Goal: Task Accomplishment & Management: Use online tool/utility

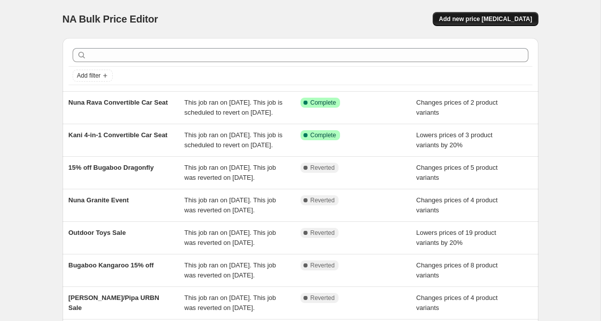
click at [492, 16] on span "Add new price [MEDICAL_DATA]" at bounding box center [484, 19] width 93 height 8
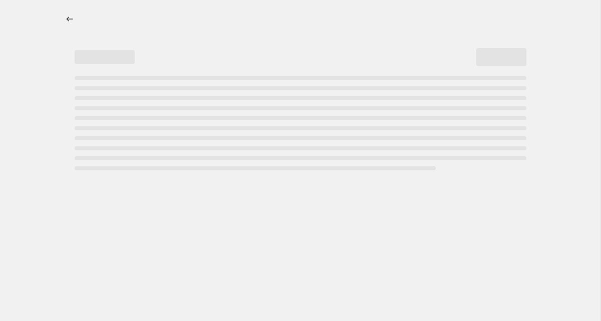
select select "percentage"
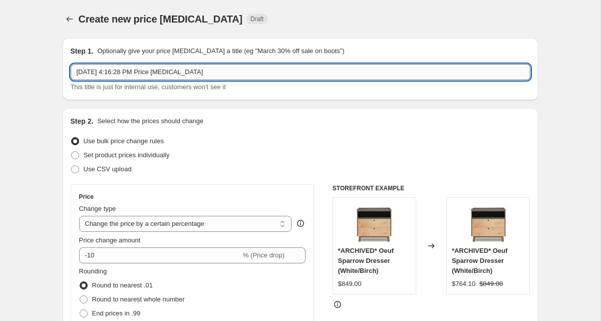
click at [123, 70] on input "[DATE] 4:16:28 PM Price [MEDICAL_DATA]" at bounding box center [300, 72] width 459 height 16
paste input "Slumber Travel Crib"
click at [125, 70] on input "[DATE], 4Slumber Travel Crib:16:28 PM Price [MEDICAL_DATA]" at bounding box center [300, 72] width 459 height 16
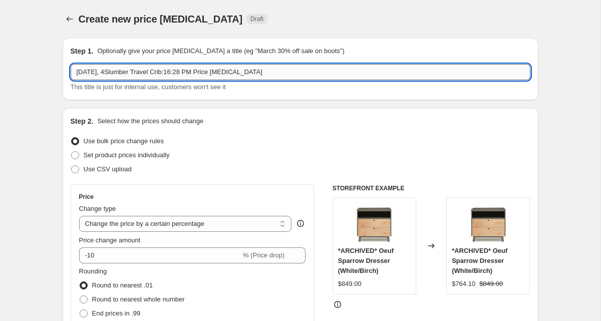
paste input "lumber Travel Cri"
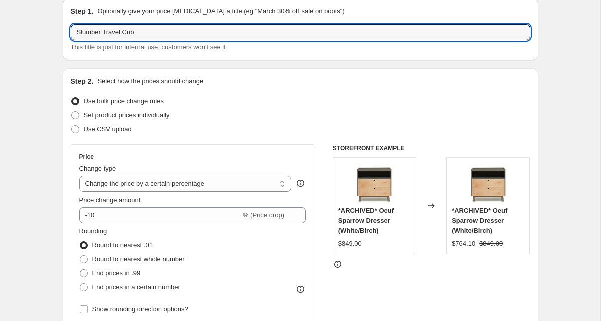
scroll to position [97, 0]
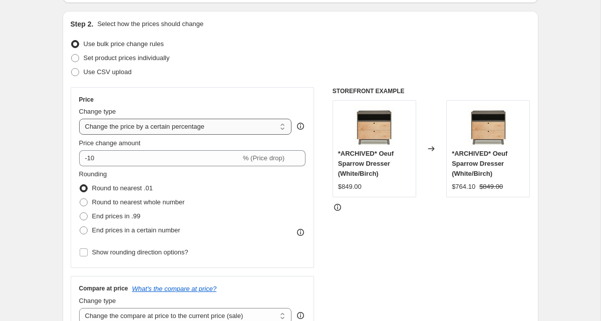
type input "Slumber Travel Crib"
click at [123, 128] on select "Change the price to a certain amount Change the price by a certain amount Chang…" at bounding box center [185, 127] width 213 height 16
click at [109, 61] on span "Set product prices individually" at bounding box center [127, 58] width 86 height 8
click at [72, 55] on input "Set product prices individually" at bounding box center [71, 54] width 1 height 1
radio input "true"
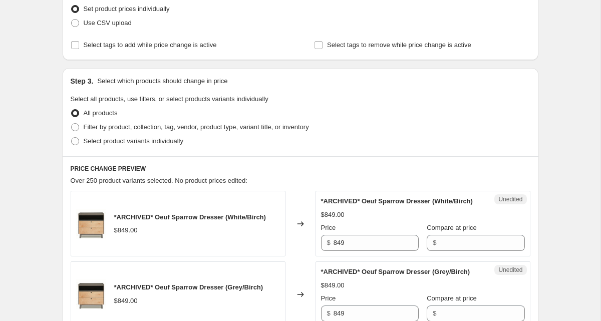
scroll to position [168, 0]
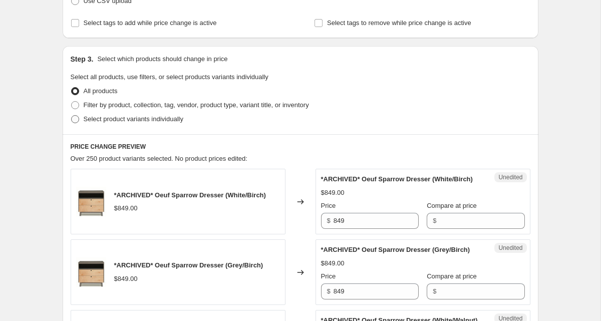
click at [135, 119] on span "Select product variants individually" at bounding box center [134, 119] width 100 height 8
click at [72, 116] on input "Select product variants individually" at bounding box center [71, 115] width 1 height 1
radio input "true"
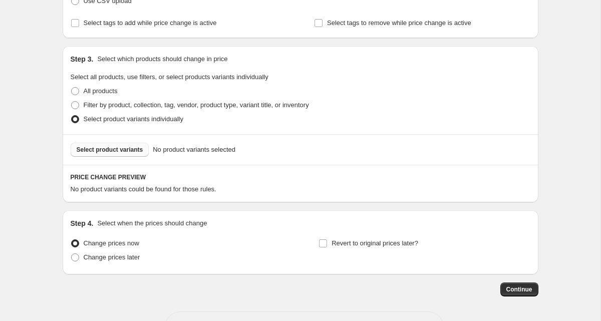
click at [107, 153] on span "Select product variants" at bounding box center [110, 150] width 67 height 8
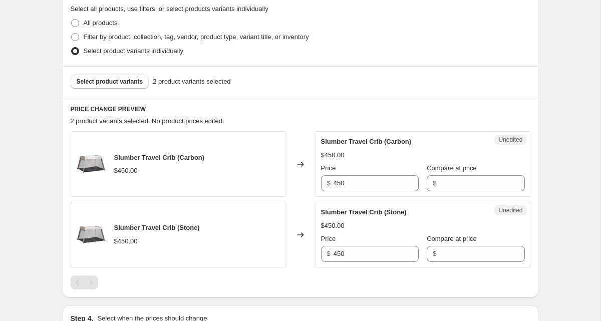
scroll to position [276, 0]
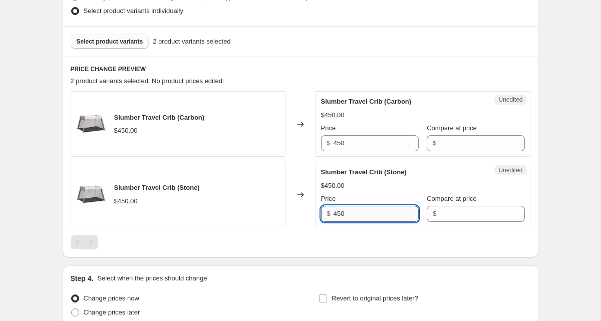
click at [339, 212] on input "450" at bounding box center [375, 214] width 85 height 16
paste input "395.0"
type input "395.00"
click at [341, 145] on input "450" at bounding box center [375, 143] width 85 height 16
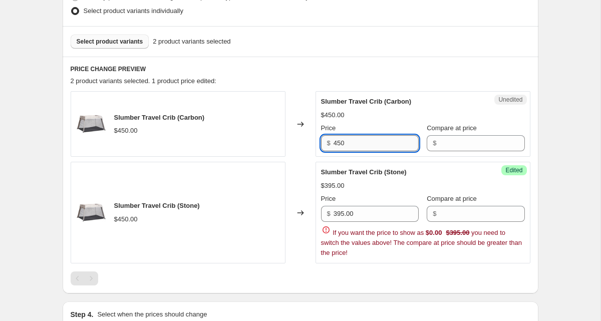
click at [341, 145] on input "450" at bounding box center [375, 143] width 85 height 16
click at [439, 146] on input "Compare at price" at bounding box center [481, 143] width 85 height 16
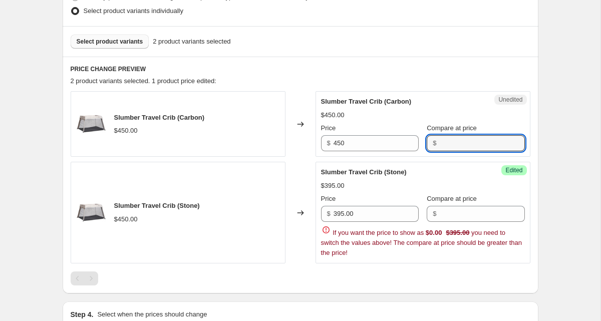
paste input "450"
type input "450"
click at [465, 215] on input "Compare at price" at bounding box center [481, 214] width 85 height 16
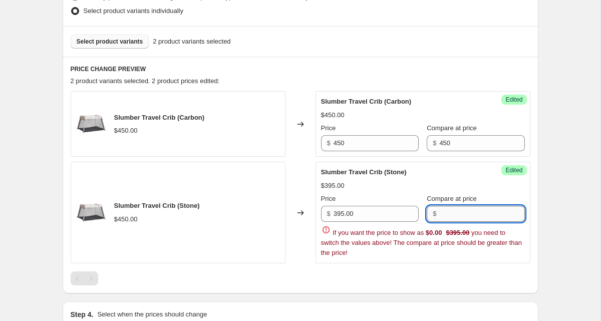
paste input "450"
type input "450"
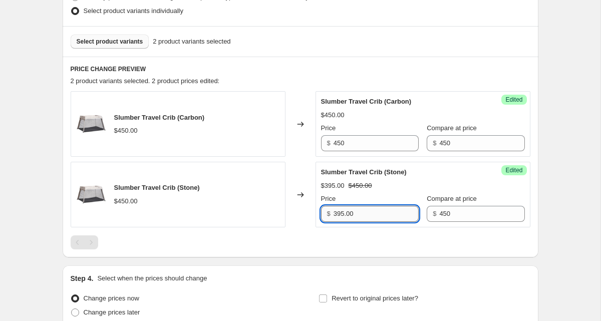
click at [346, 214] on input "395.00" at bounding box center [375, 214] width 85 height 16
click at [340, 141] on input "450" at bounding box center [375, 143] width 85 height 16
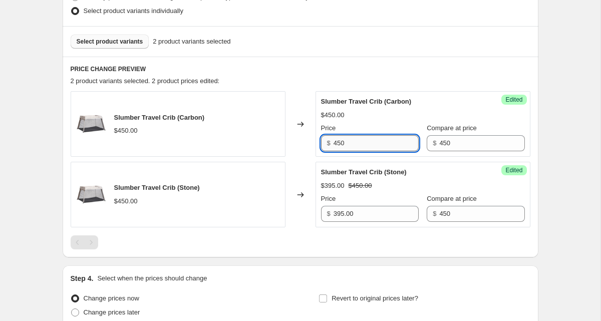
click at [340, 141] on input "450" at bounding box center [375, 143] width 85 height 16
paste input "395.0"
type input "395.00"
click at [386, 257] on div "PRICE CHANGE PREVIEW 2 product variants selected. 2 product prices edited: Slum…" at bounding box center [300, 157] width 475 height 201
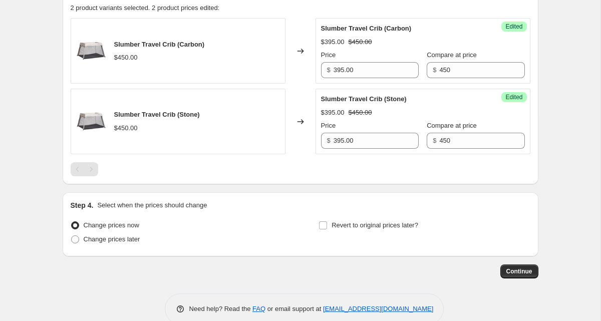
scroll to position [368, 0]
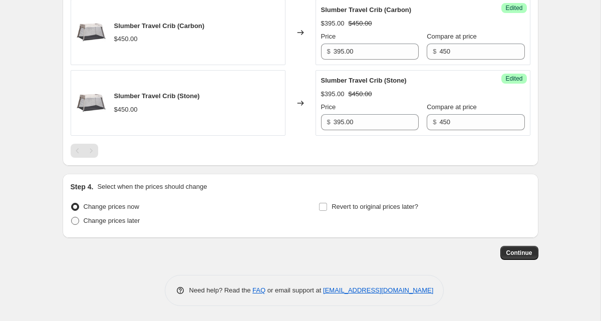
click at [97, 223] on span "Change prices later" at bounding box center [112, 221] width 57 height 8
click at [72, 217] on input "Change prices later" at bounding box center [71, 217] width 1 height 1
radio input "true"
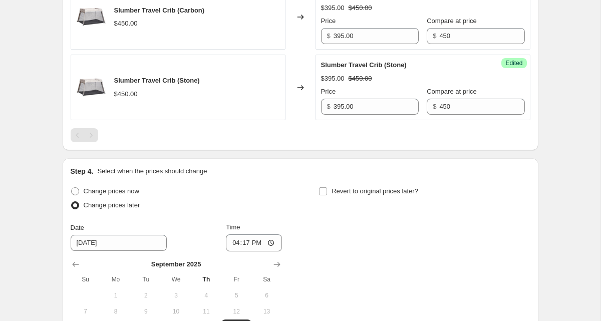
scroll to position [434, 0]
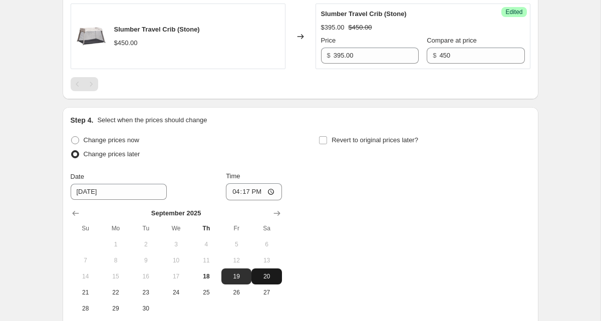
click at [266, 274] on span "20" at bounding box center [266, 276] width 22 height 8
type input "[DATE]"
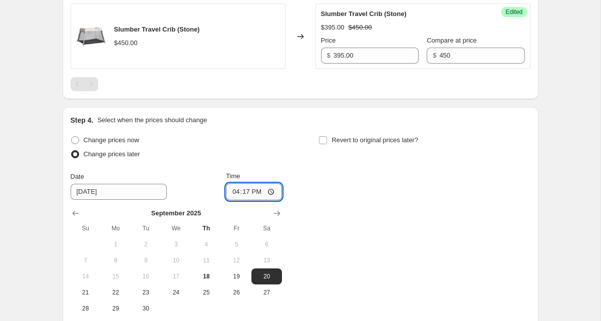
click at [233, 189] on input "16:17" at bounding box center [254, 191] width 56 height 17
type input "00:00"
click at [334, 139] on span "Revert to original prices later?" at bounding box center [374, 140] width 87 height 8
click at [327, 139] on input "Revert to original prices later?" at bounding box center [323, 140] width 8 height 8
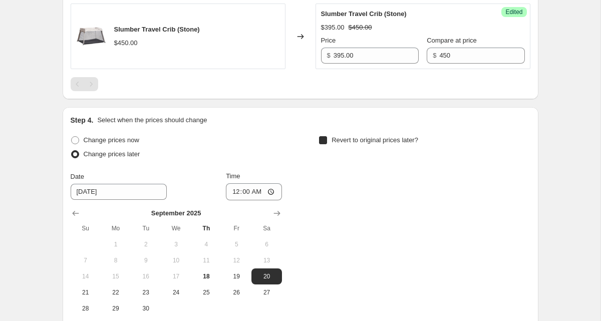
checkbox input "true"
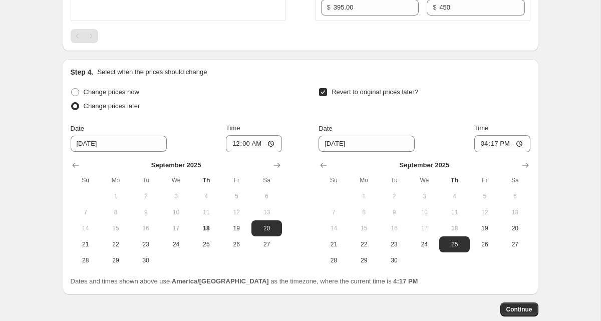
scroll to position [534, 0]
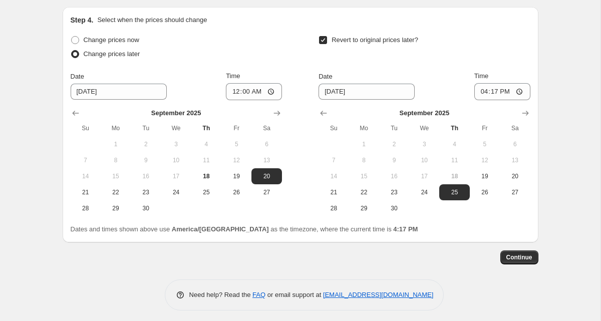
click at [515, 111] on div at bounding box center [423, 113] width 211 height 10
click at [523, 113] on icon "Show next month, October 2025" at bounding box center [524, 113] width 7 height 5
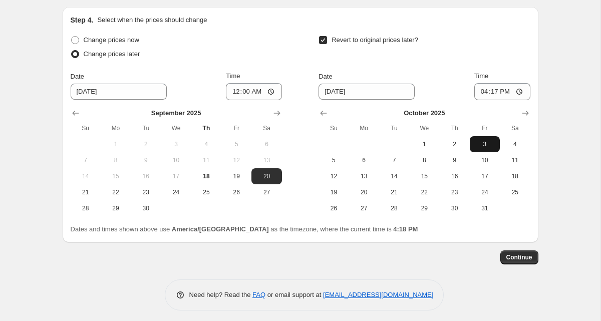
click at [490, 145] on span "3" at bounding box center [484, 144] width 22 height 8
type input "[DATE]"
click at [481, 91] on input "16:17" at bounding box center [502, 91] width 56 height 17
type input "23:59"
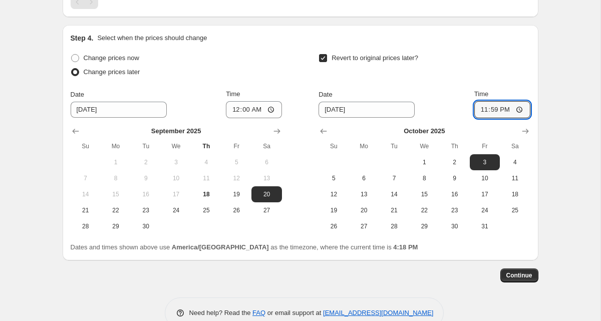
scroll to position [539, 0]
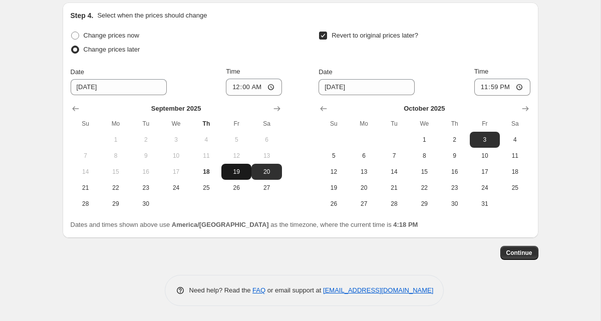
click at [230, 169] on span "19" at bounding box center [236, 172] width 22 height 8
type input "[DATE]"
click at [530, 254] on span "Continue" at bounding box center [519, 253] width 26 height 8
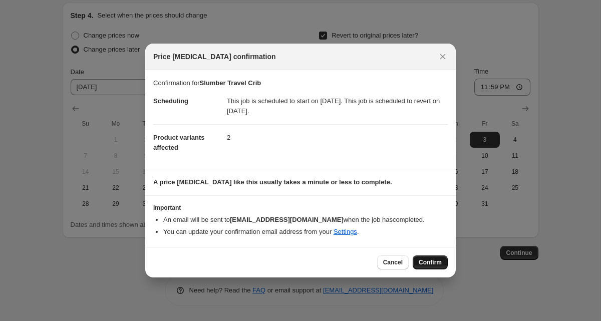
click at [437, 262] on span "Confirm" at bounding box center [429, 262] width 23 height 8
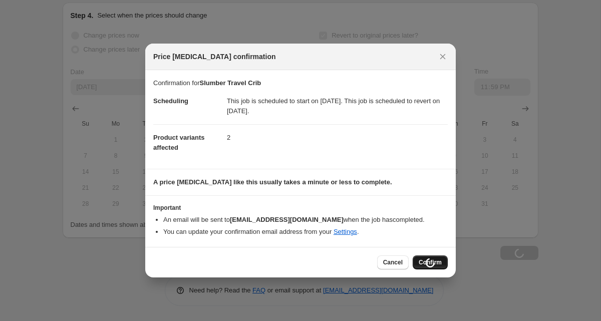
scroll to position [539, 0]
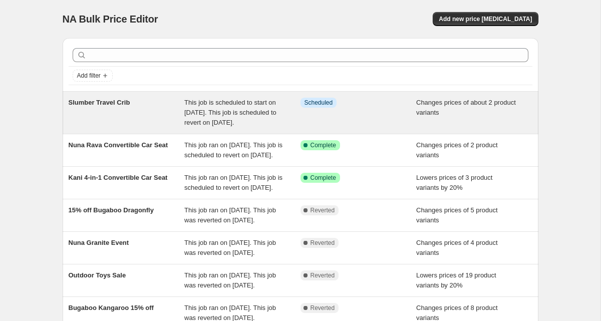
click at [459, 117] on div "Changes prices of about 2 product variants" at bounding box center [474, 113] width 116 height 30
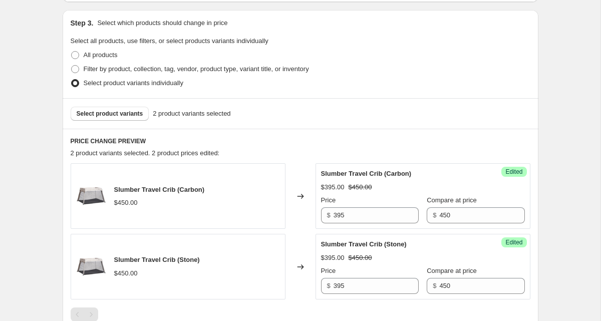
scroll to position [289, 0]
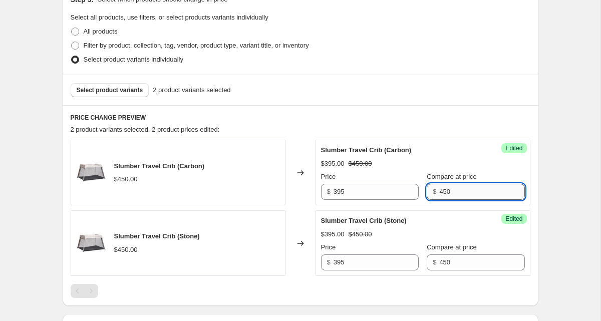
drag, startPoint x: 443, startPoint y: 193, endPoint x: 435, endPoint y: 193, distance: 8.0
click at [439, 193] on input "450" at bounding box center [481, 192] width 85 height 16
type input "495"
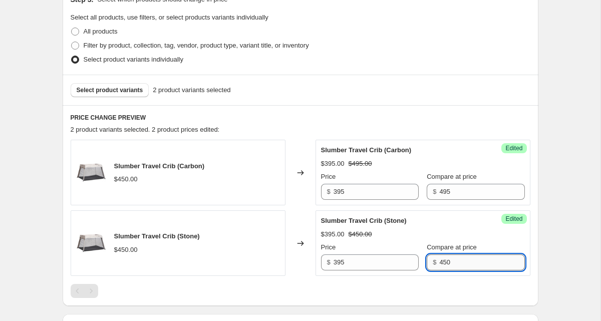
drag, startPoint x: 445, startPoint y: 264, endPoint x: 433, endPoint y: 263, distance: 12.6
click at [439, 263] on input "450" at bounding box center [481, 262] width 85 height 16
type input "495"
click at [535, 258] on div "PRICE CHANGE PREVIEW 2 product variants selected. 2 product prices edited: Slum…" at bounding box center [300, 205] width 475 height 201
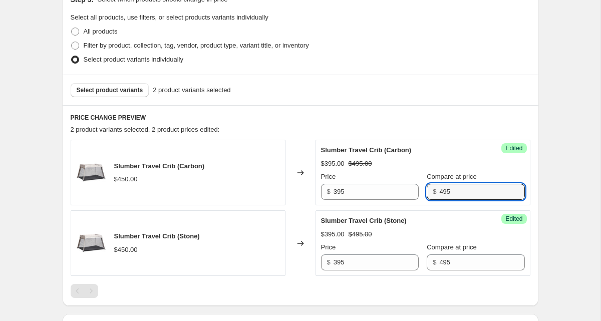
drag, startPoint x: 458, startPoint y: 192, endPoint x: 427, endPoint y: 190, distance: 31.6
click at [427, 190] on div "$ 495" at bounding box center [475, 192] width 98 height 16
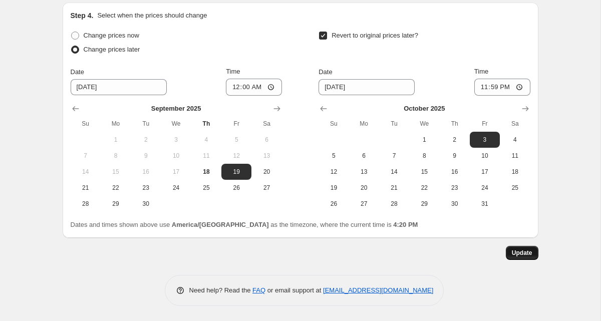
click at [523, 252] on span "Update" at bounding box center [521, 253] width 21 height 8
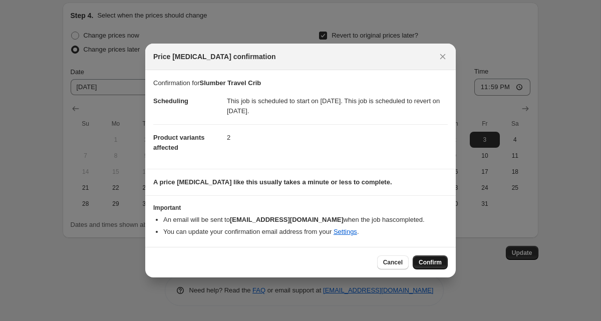
click at [423, 261] on span "Confirm" at bounding box center [429, 262] width 23 height 8
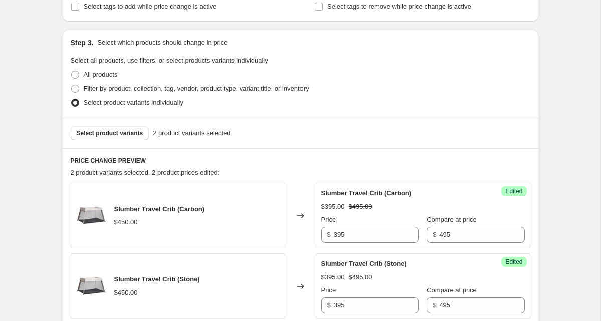
scroll to position [254, 0]
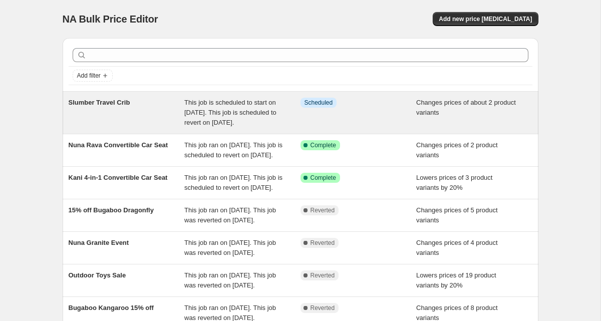
click at [404, 119] on div "Info Scheduled" at bounding box center [358, 113] width 116 height 30
